Goal: Information Seeking & Learning: Learn about a topic

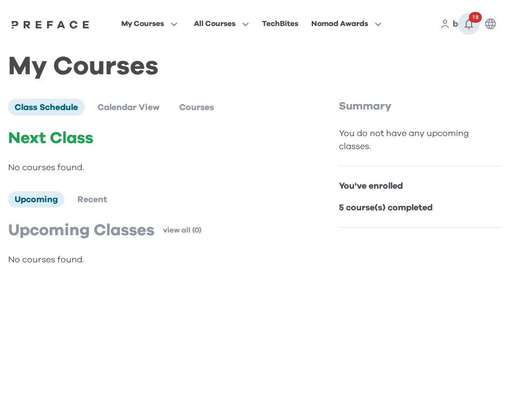
click at [466, 26] on icon "button" at bounding box center [469, 24] width 9 height 11
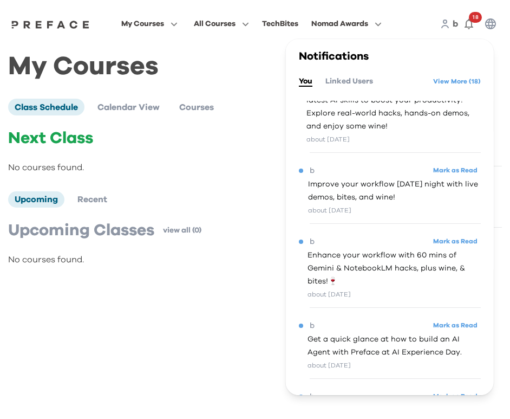
scroll to position [156, 0]
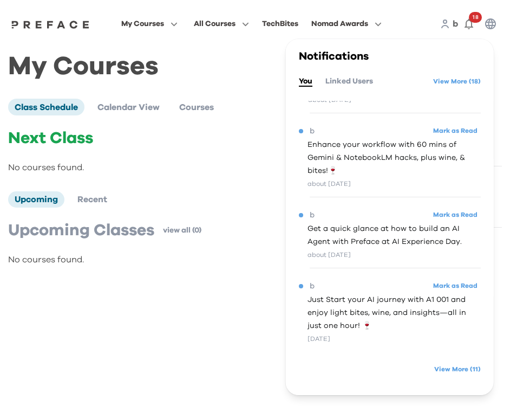
click at [175, 269] on div "Class Schedule Calendar View Courses Next Class No courses found. Upcoming Rece…" at bounding box center [255, 187] width 494 height 177
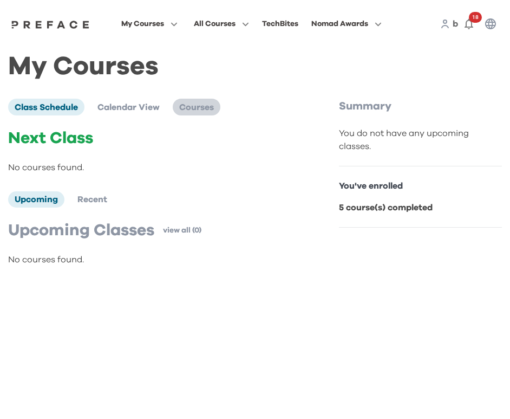
click at [216, 108] on li "Courses" at bounding box center [197, 107] width 48 height 16
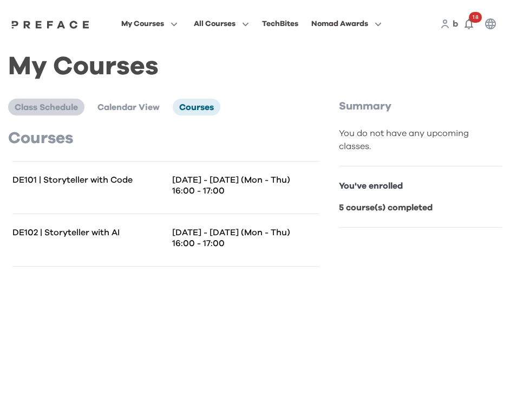
click at [48, 109] on span "Class Schedule" at bounding box center [46, 107] width 63 height 9
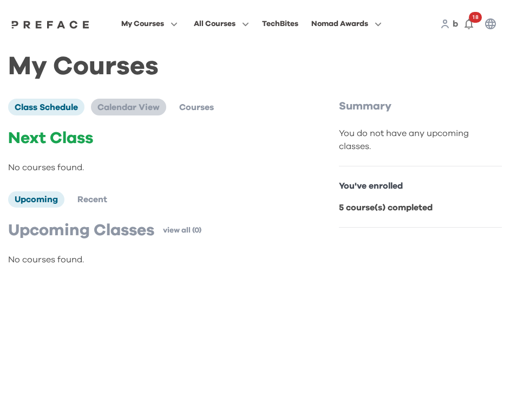
click at [136, 107] on span "Calendar View" at bounding box center [128, 107] width 62 height 9
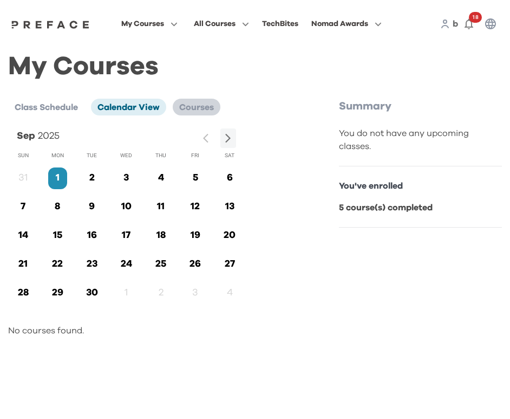
click at [194, 104] on span "Courses" at bounding box center [196, 107] width 35 height 9
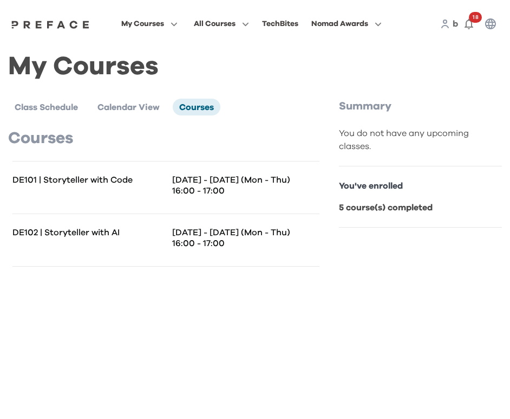
drag, startPoint x: 66, startPoint y: 238, endPoint x: 200, endPoint y: 167, distance: 151.9
click at [66, 237] on p "DE102 | Storyteller with AI" at bounding box center [88, 232] width 153 height 11
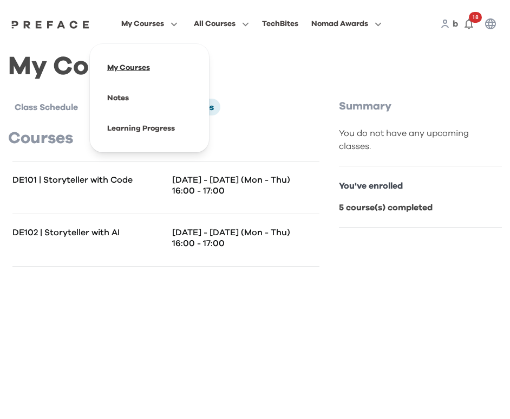
click at [140, 69] on span at bounding box center [150, 68] width 102 height 30
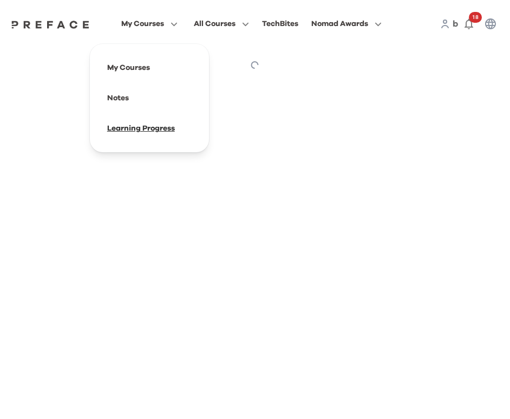
click at [137, 122] on span at bounding box center [150, 128] width 102 height 30
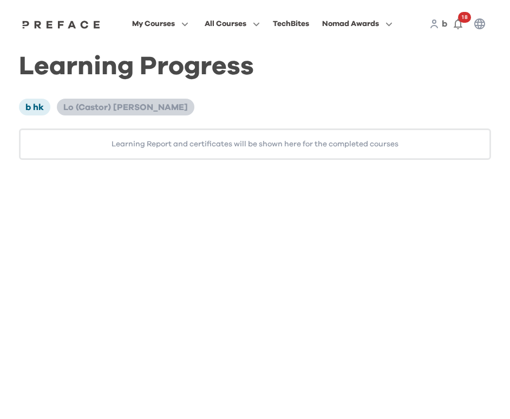
click at [109, 109] on span "Lo (Castor) [PERSON_NAME]" at bounding box center [125, 107] width 125 height 9
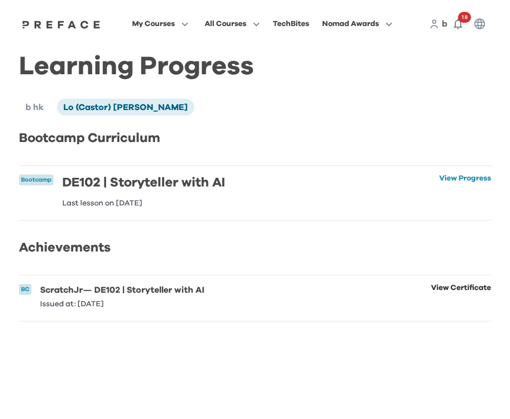
click at [437, 298] on link "View Certificate" at bounding box center [461, 296] width 60 height 24
click at [457, 25] on icon "button" at bounding box center [458, 23] width 13 height 13
